Goal: Navigation & Orientation: Find specific page/section

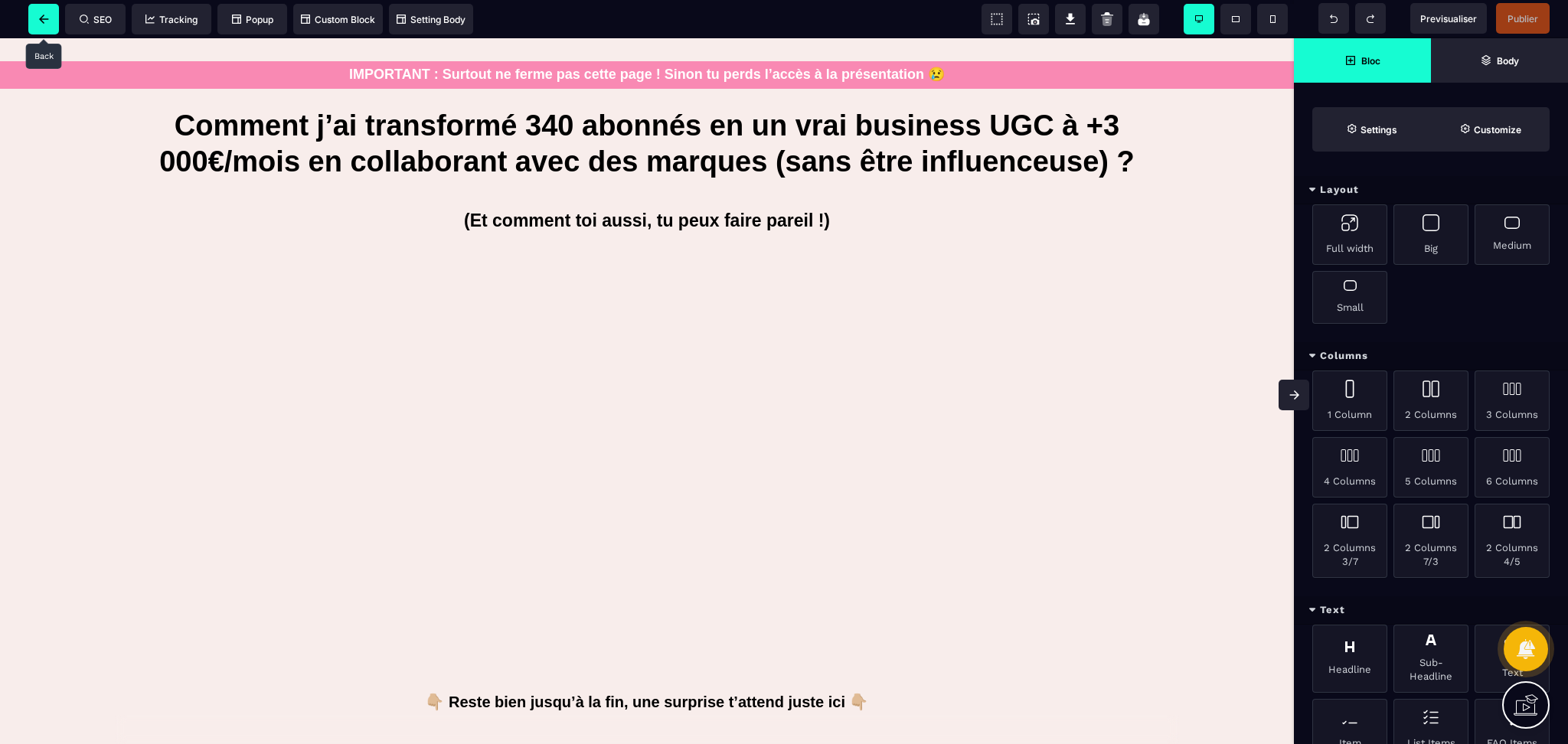
click at [32, 19] on span at bounding box center [44, 19] width 31 height 31
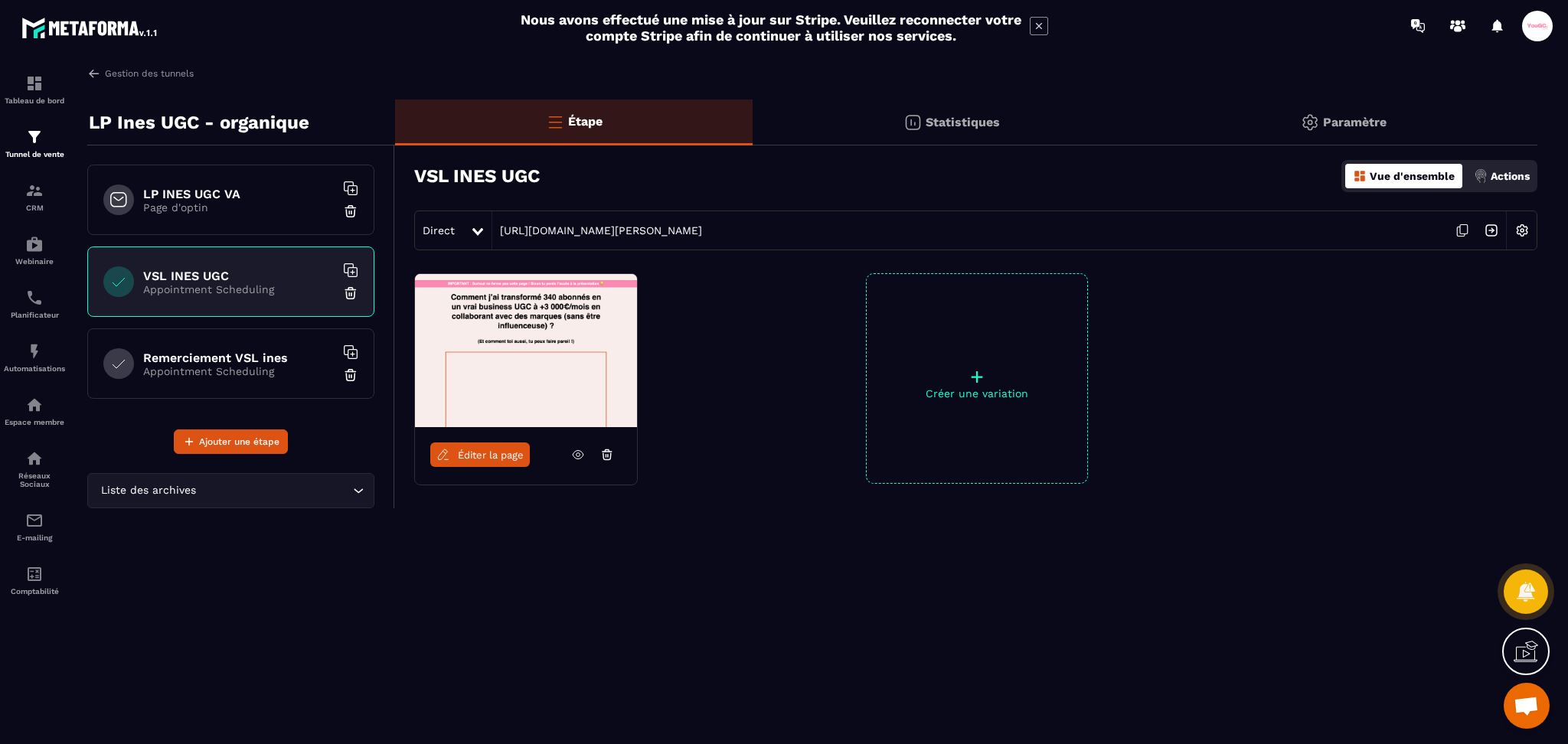
click at [199, 351] on h6 "Remerciement VSL ines" at bounding box center [239, 358] width 191 height 15
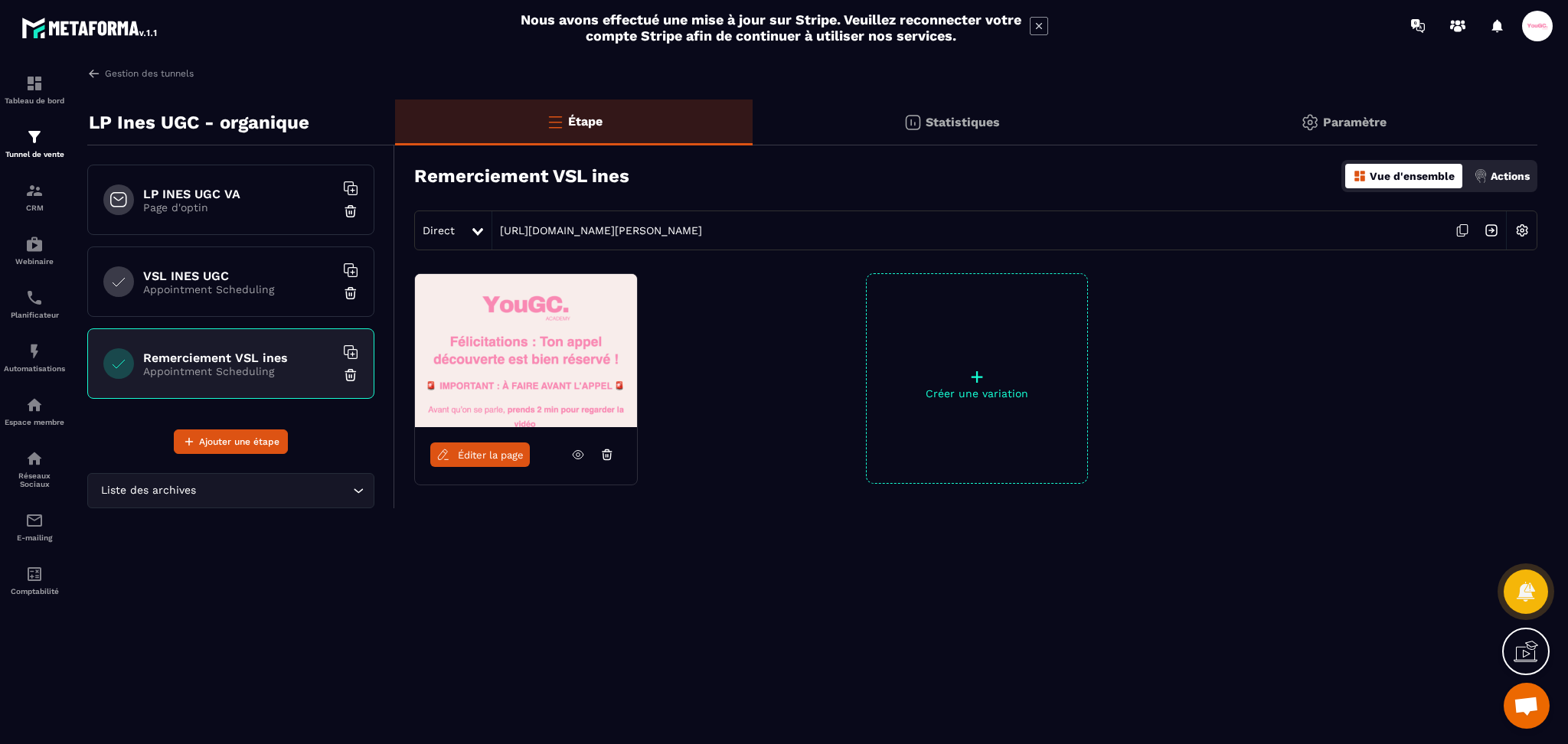
click at [221, 203] on p "Page d'optin" at bounding box center [239, 207] width 191 height 12
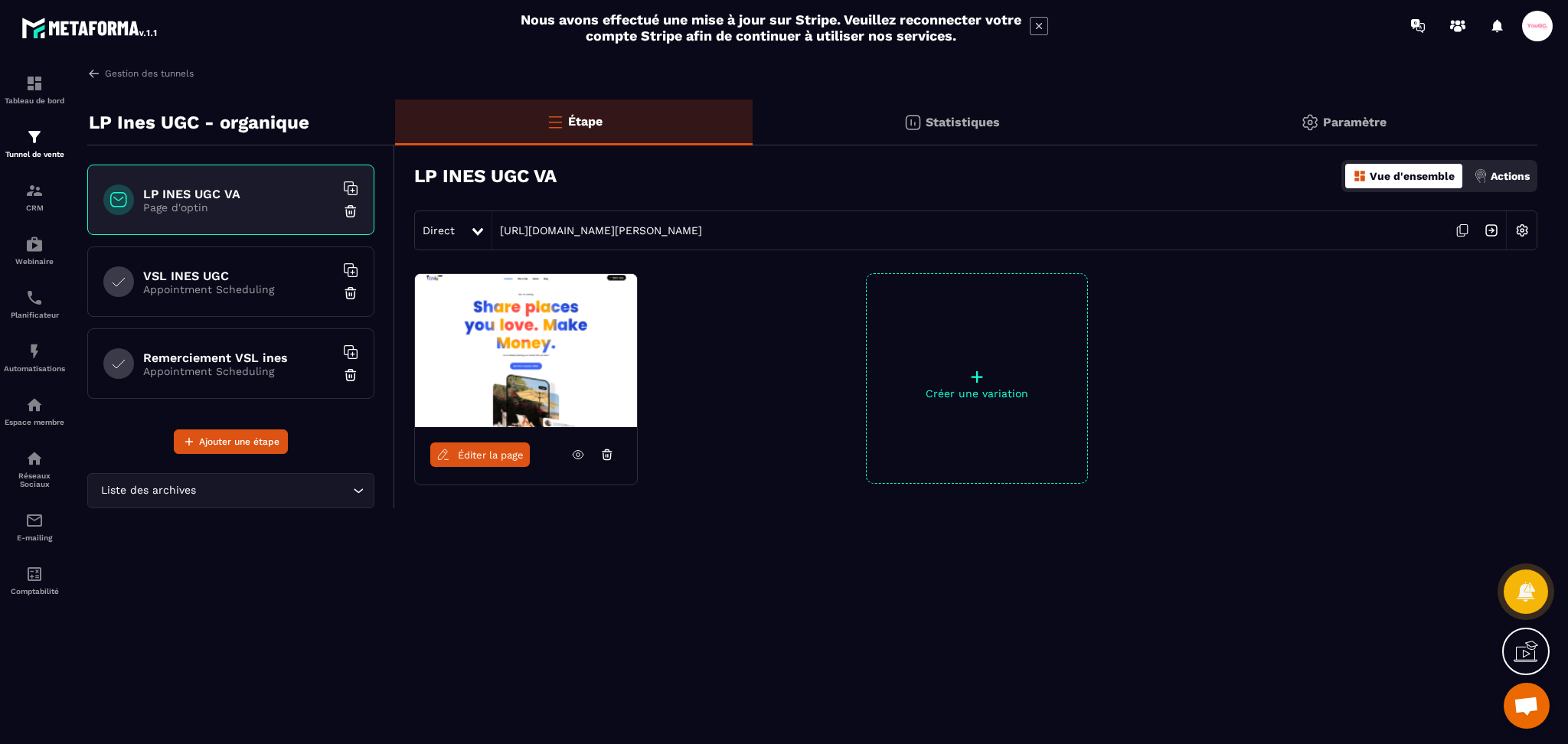
click at [581, 453] on icon at bounding box center [578, 455] width 14 height 14
drag, startPoint x: 968, startPoint y: 121, endPoint x: 1006, endPoint y: 121, distance: 38.0
click at [968, 121] on p "Statistiques" at bounding box center [963, 122] width 75 height 15
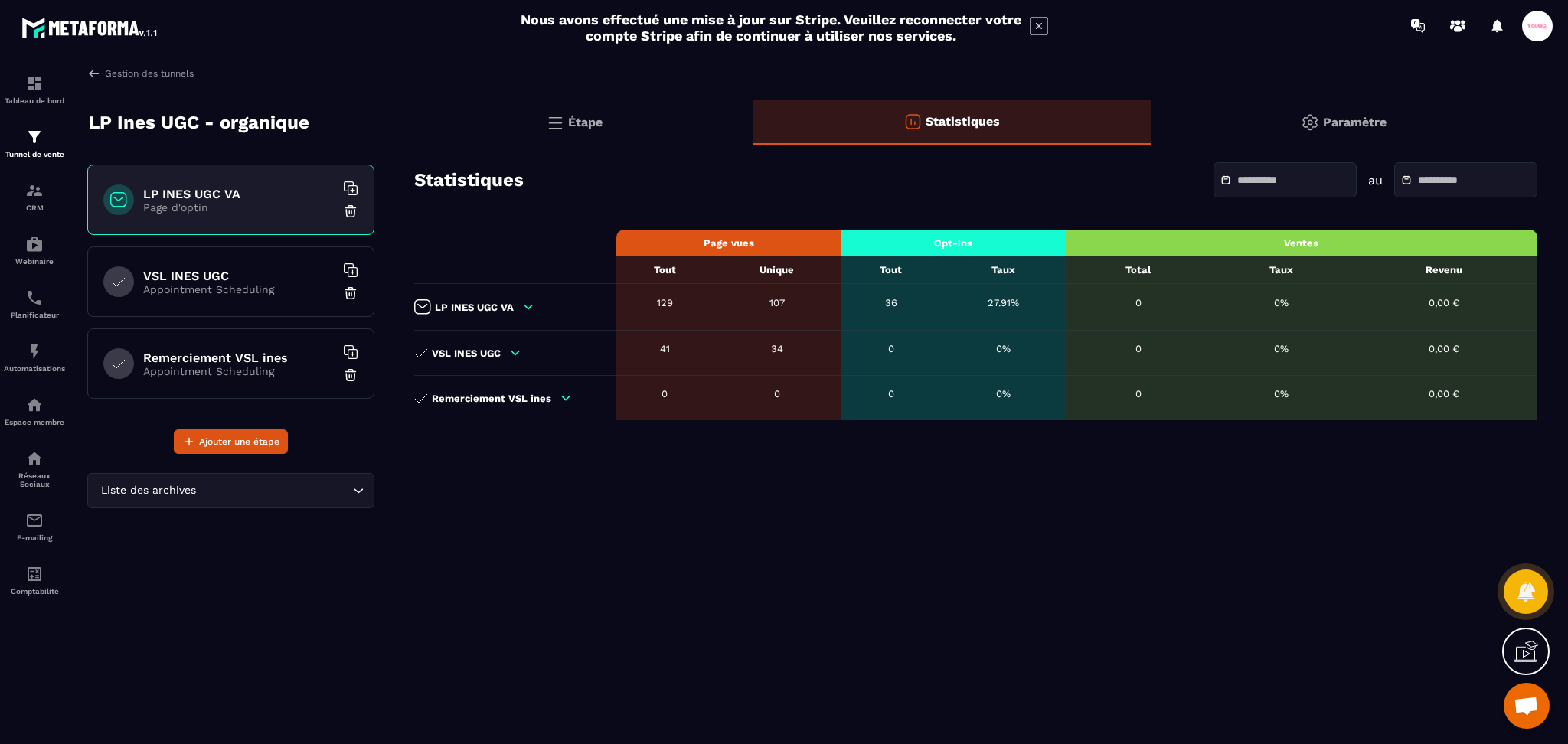
click at [1372, 115] on p "Paramètre" at bounding box center [1355, 122] width 63 height 15
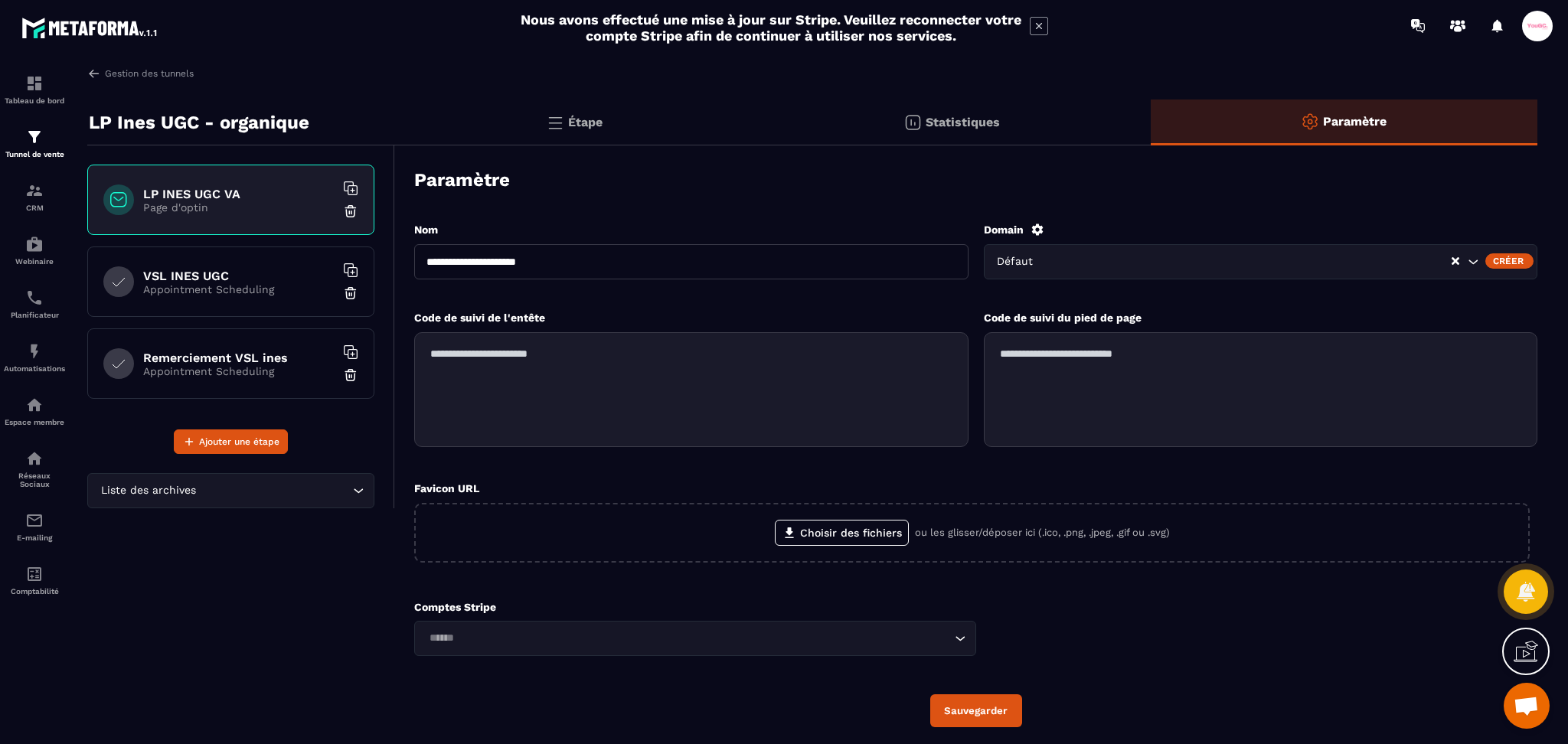
click at [583, 118] on p "Étape" at bounding box center [585, 122] width 35 height 15
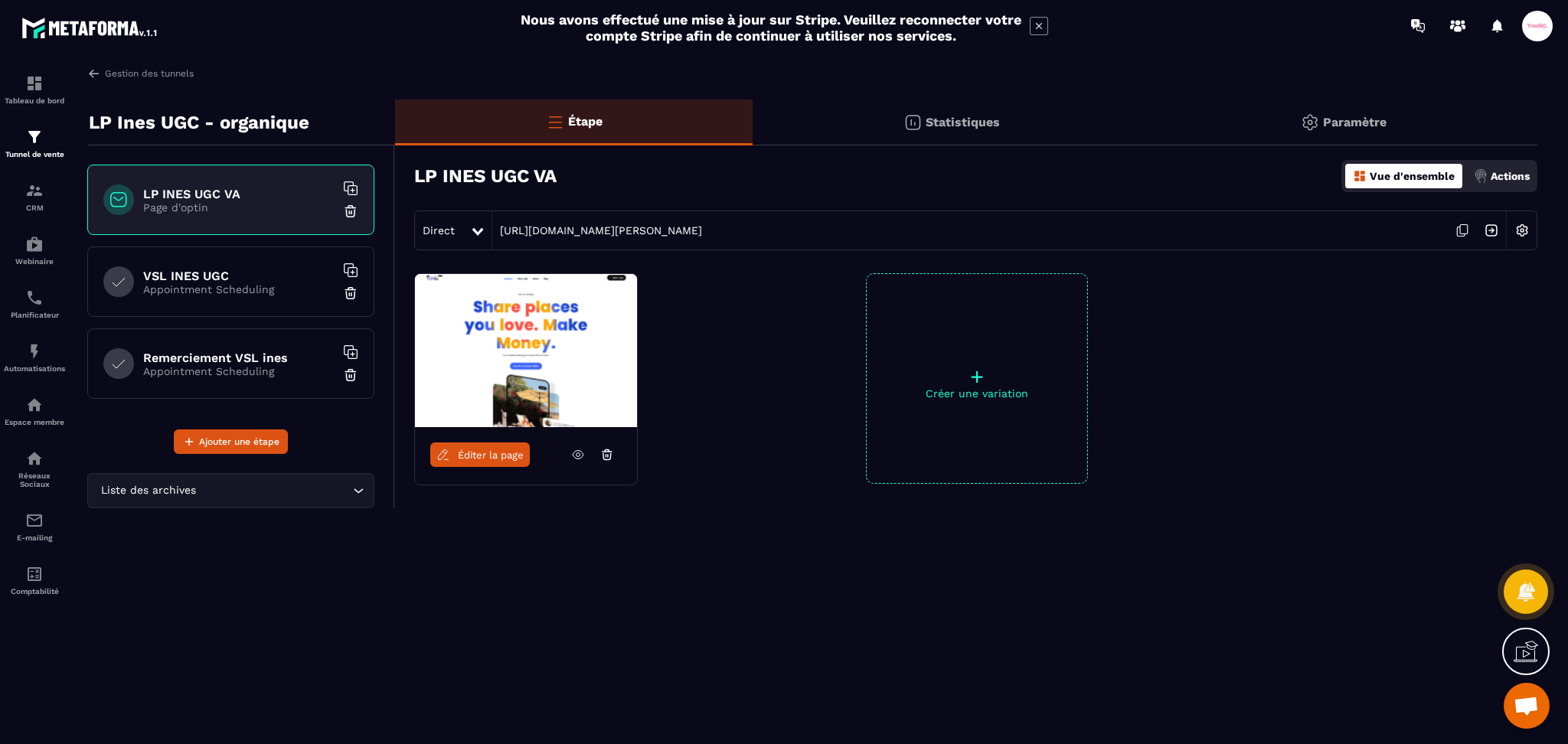
click at [1151, 116] on div "Statistiques" at bounding box center [1344, 122] width 387 height 46
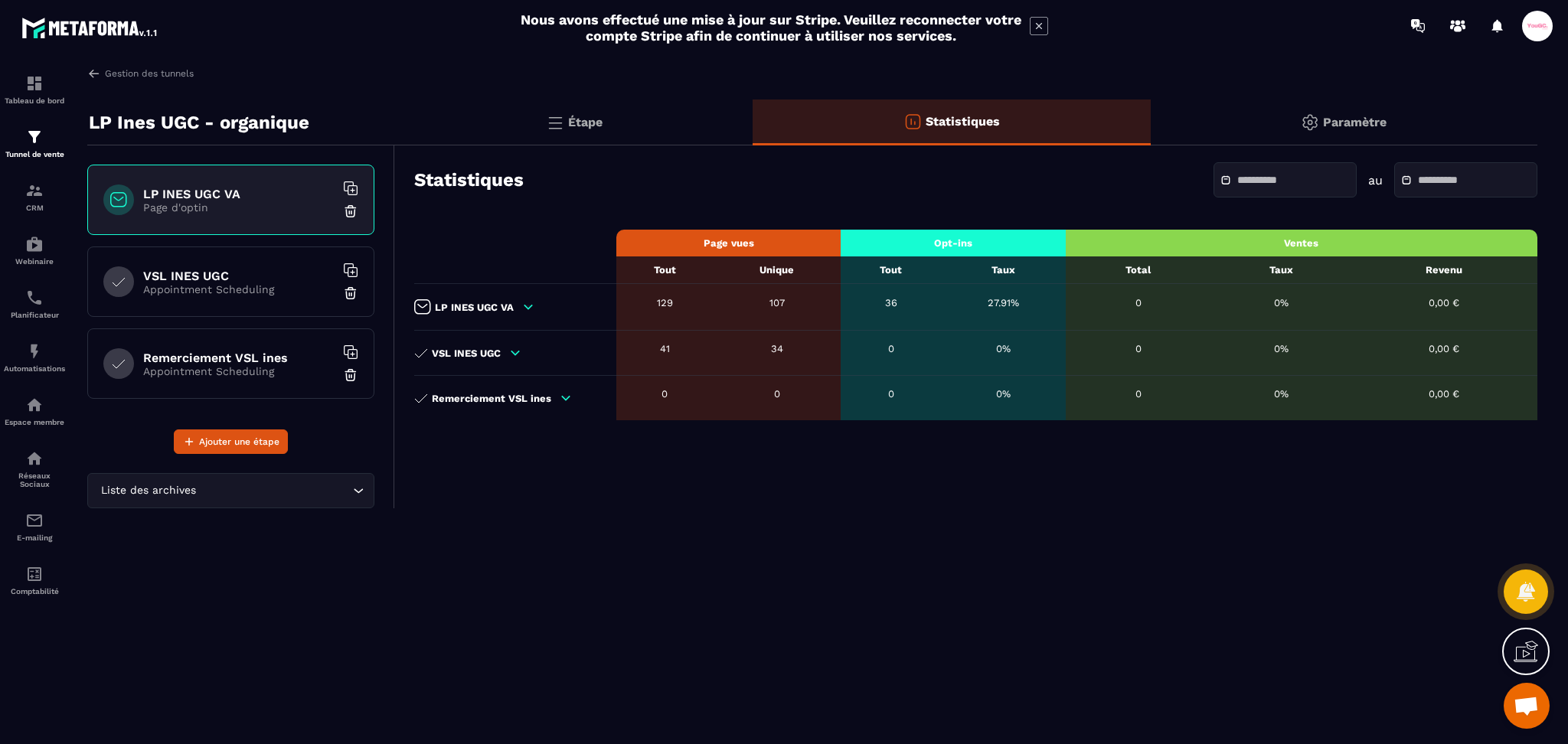
click at [1369, 130] on div "Paramètre" at bounding box center [1344, 122] width 387 height 46
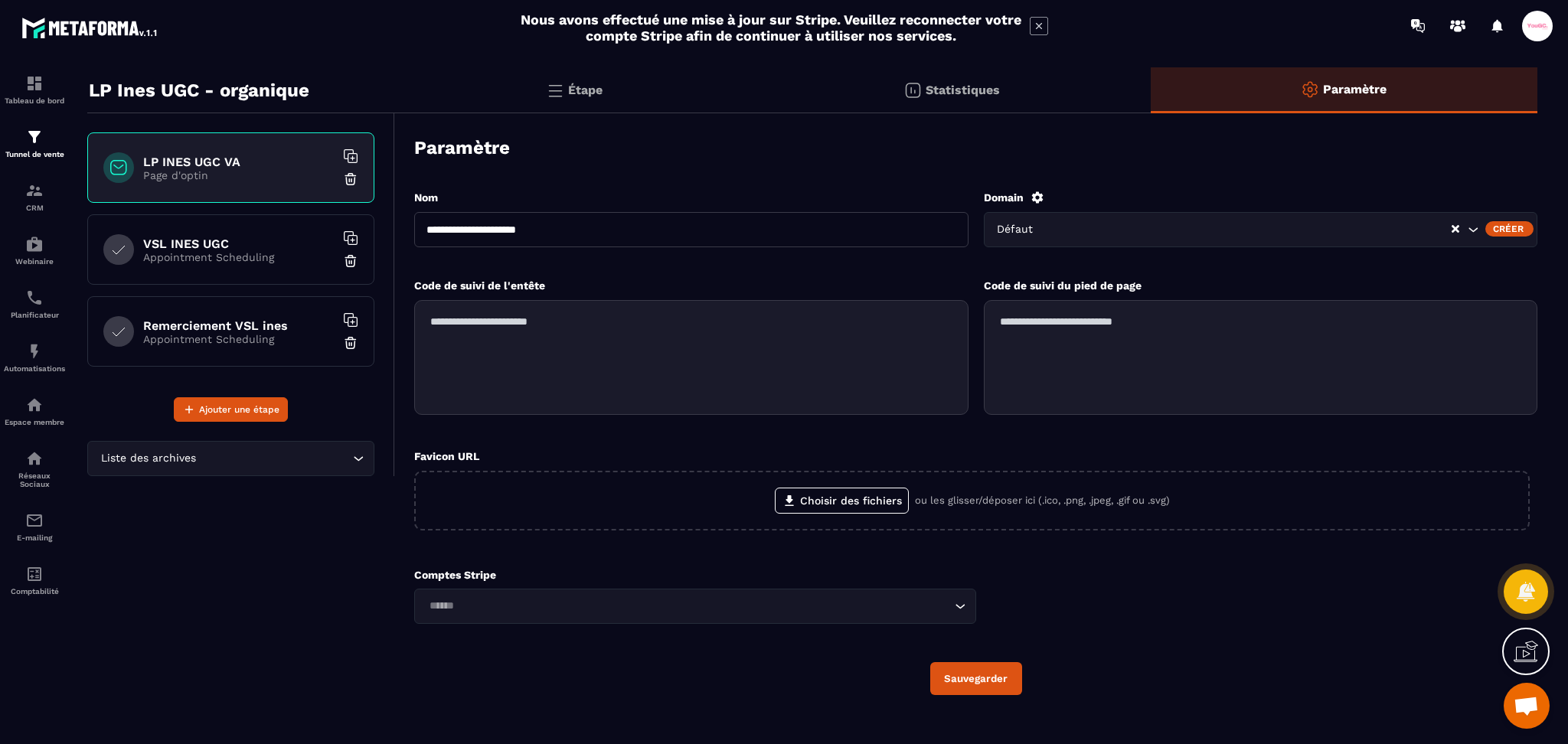
scroll to position [49, 0]
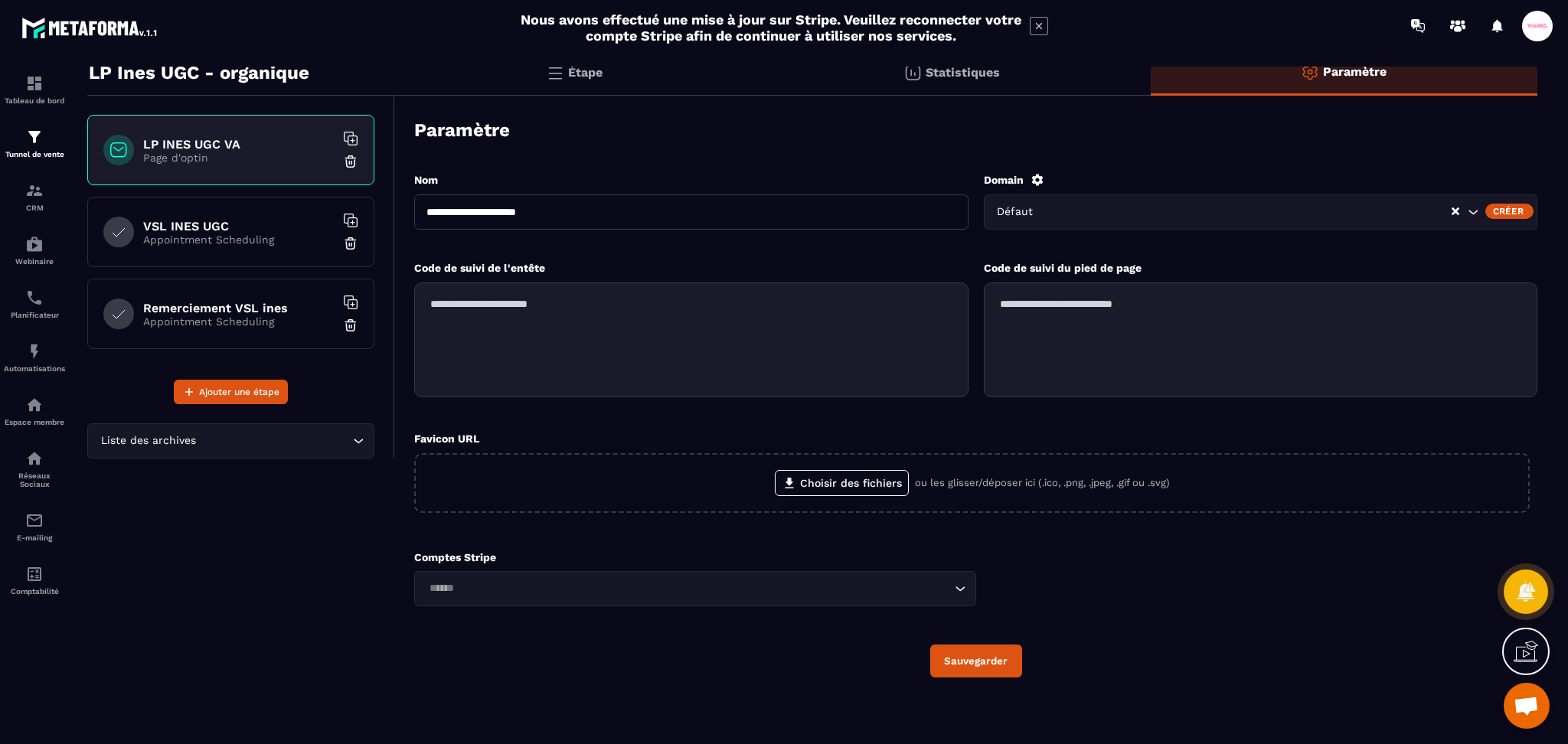
click at [247, 211] on div "VSL INES UGC Appointment Scheduling" at bounding box center [231, 232] width 287 height 71
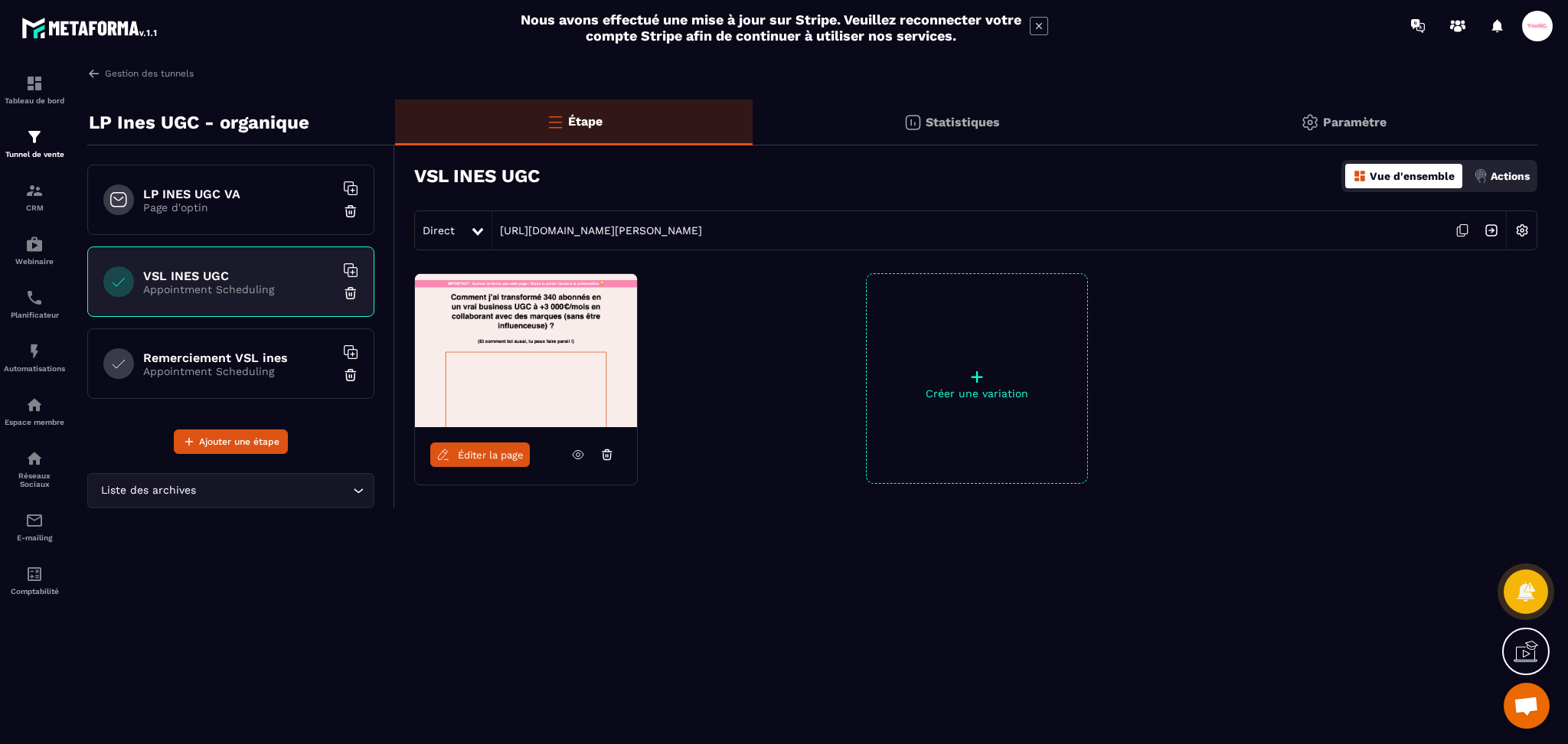
click at [578, 455] on icon at bounding box center [578, 455] width 14 height 14
click at [129, 75] on link "Gestion des tunnels" at bounding box center [140, 73] width 106 height 14
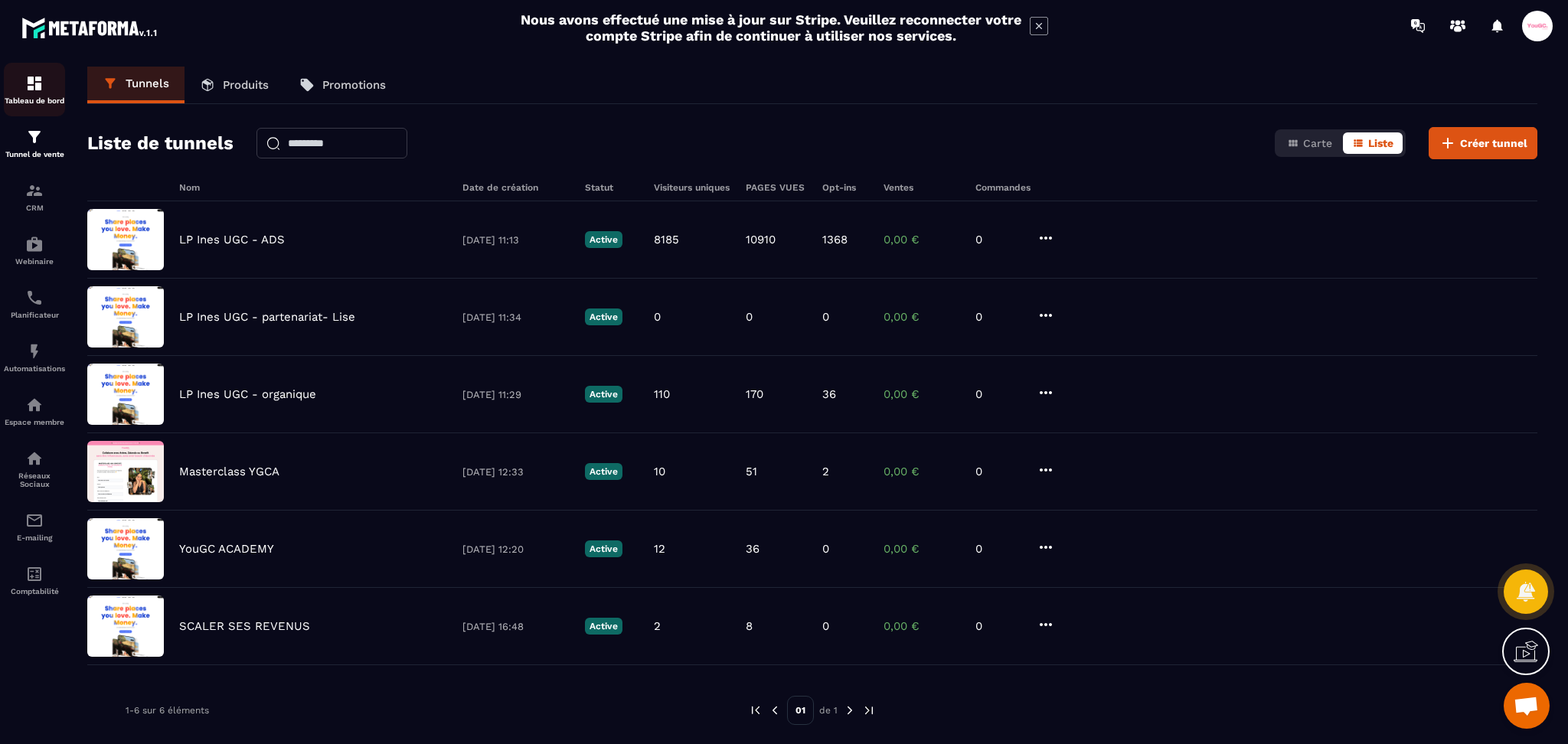
click at [35, 96] on p "Tableau de bord" at bounding box center [35, 100] width 62 height 8
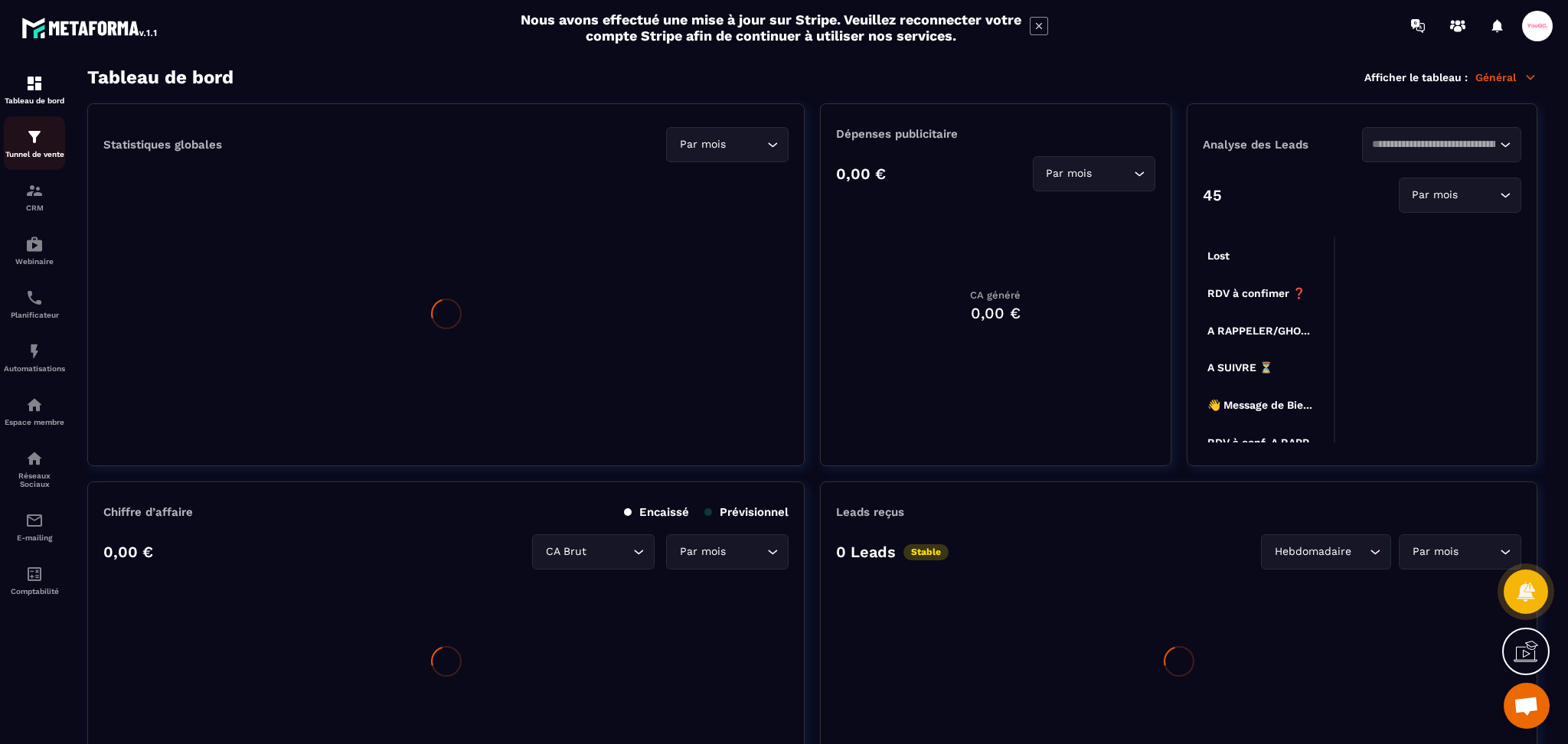
click at [41, 132] on img at bounding box center [34, 137] width 19 height 19
